Goal: Task Accomplishment & Management: Use online tool/utility

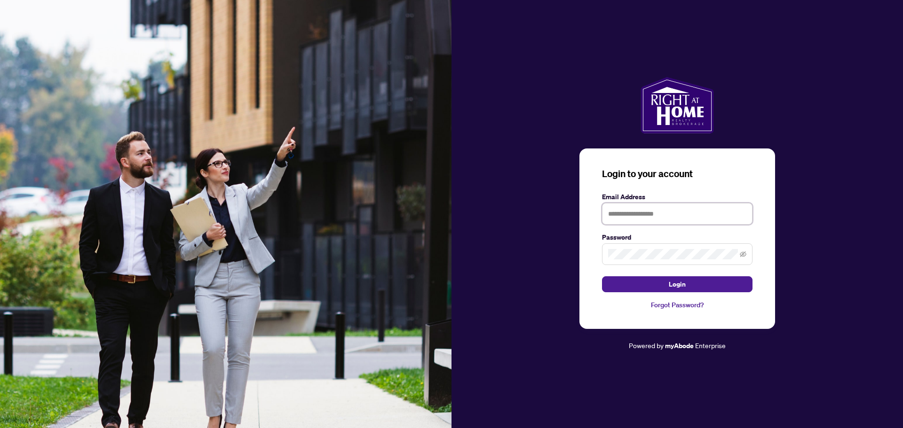
click at [685, 223] on input "text" at bounding box center [677, 214] width 150 height 22
click at [685, 222] on input "text" at bounding box center [677, 214] width 150 height 22
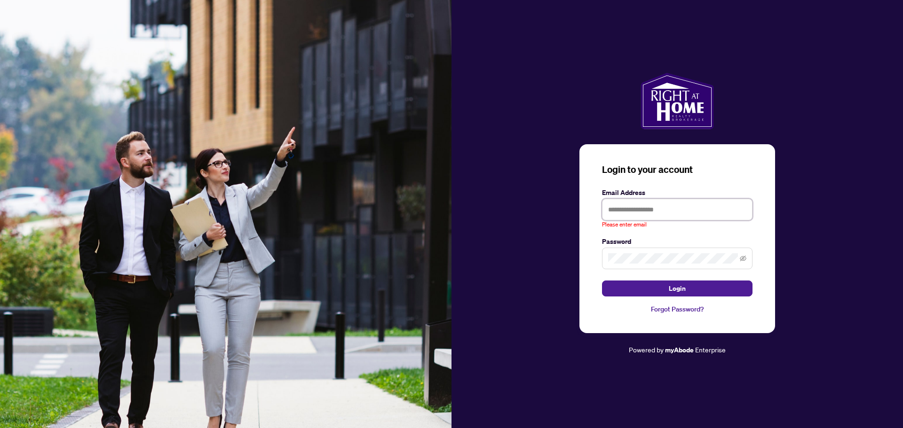
type input "**********"
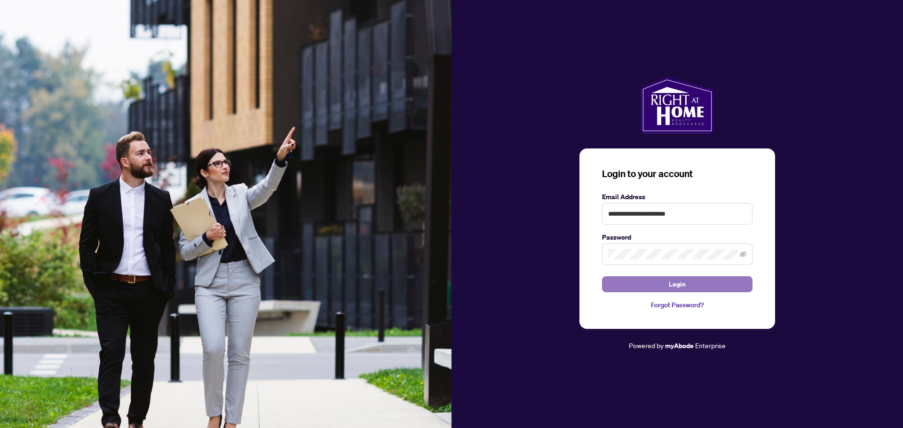
click at [680, 288] on span "Login" at bounding box center [676, 284] width 17 height 15
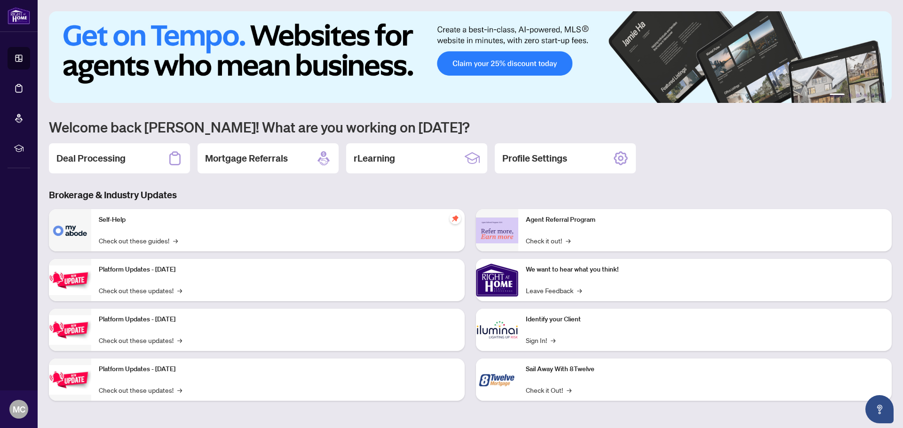
click at [135, 164] on div "Deal Processing" at bounding box center [119, 158] width 141 height 30
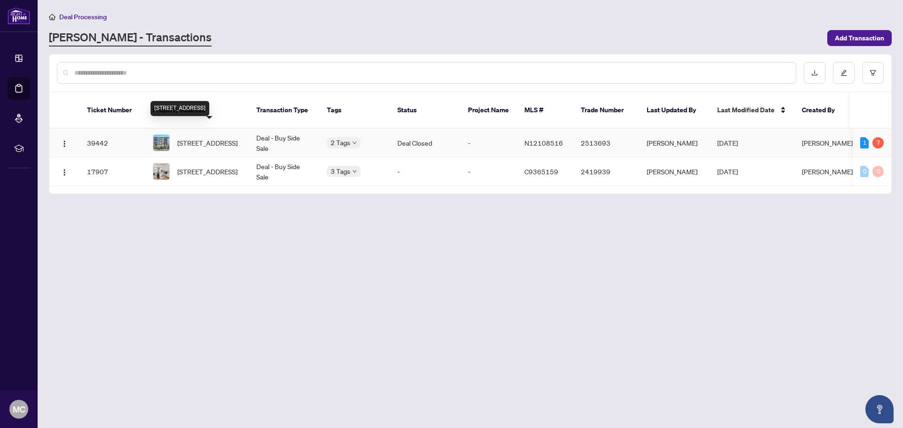
click at [210, 138] on span "[STREET_ADDRESS]" at bounding box center [207, 143] width 60 height 10
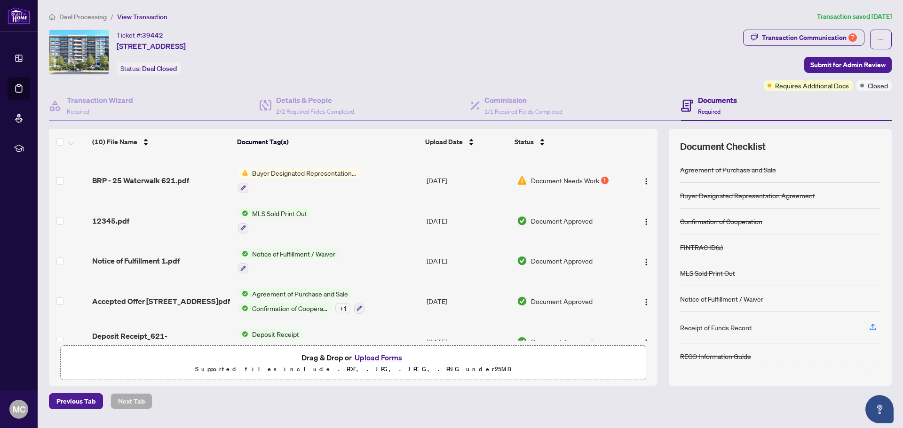
scroll to position [166, 0]
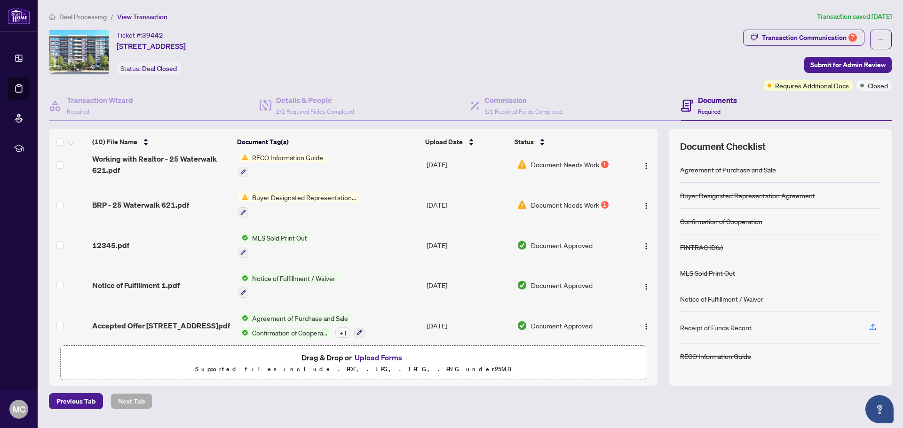
click at [550, 206] on span "Document Needs Work" at bounding box center [565, 205] width 68 height 10
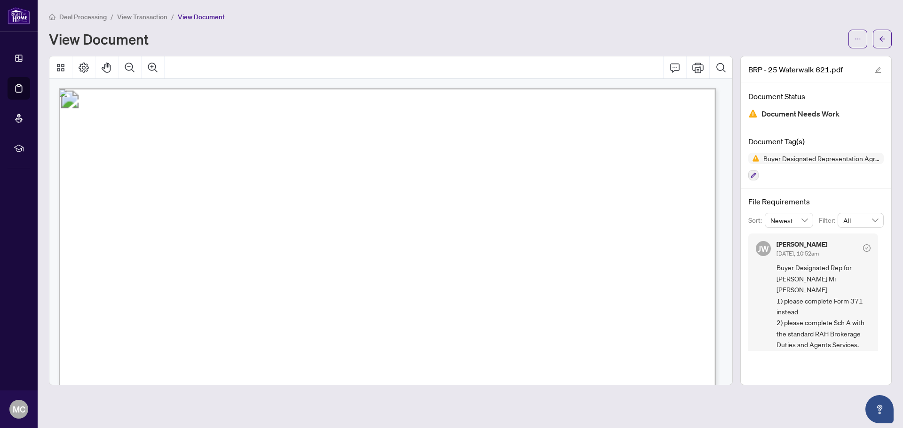
scroll to position [29, 0]
click at [703, 25] on div "Deal Processing / View Transaction / View Document View Document" at bounding box center [470, 29] width 842 height 37
